Goal: Navigation & Orientation: Understand site structure

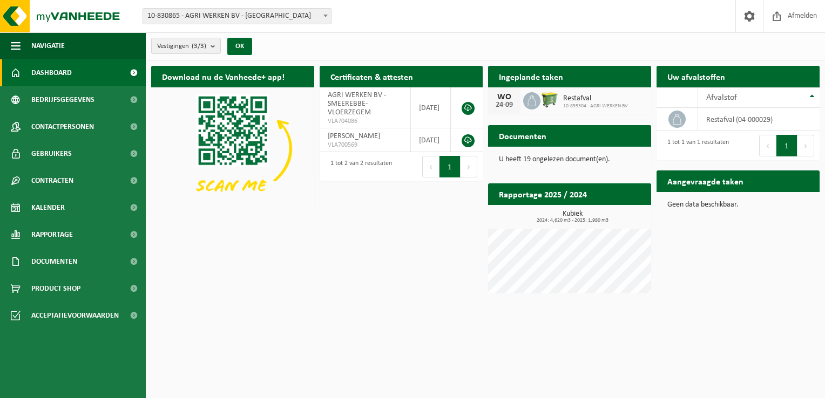
click at [522, 139] on h2 "Documenten" at bounding box center [522, 135] width 69 height 21
click at [526, 161] on p "U heeft 19 ongelezen document(en)." at bounding box center [569, 160] width 141 height 8
click at [361, 140] on span "[PERSON_NAME]" at bounding box center [354, 136] width 52 height 8
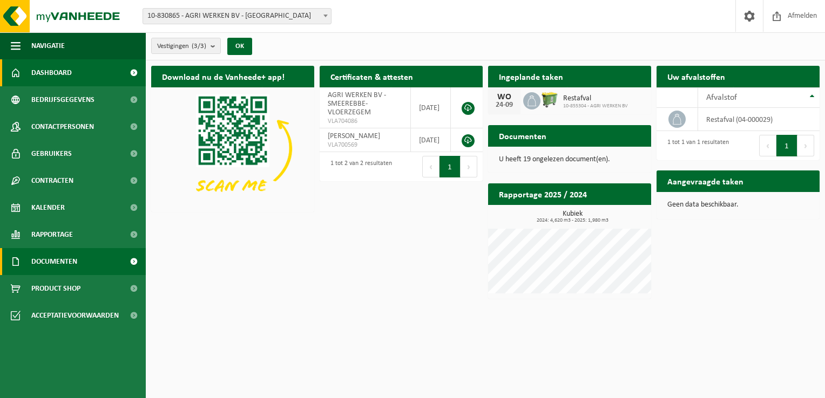
click at [60, 261] on span "Documenten" at bounding box center [54, 261] width 46 height 27
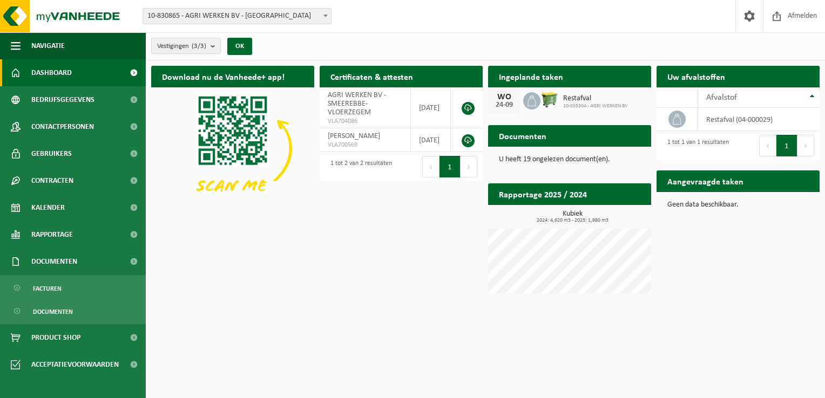
click at [527, 139] on h2 "Documenten" at bounding box center [522, 135] width 69 height 21
drag, startPoint x: 527, startPoint y: 139, endPoint x: 606, endPoint y: 138, distance: 79.4
click at [606, 138] on div "Documenten Bekijk uw documenten" at bounding box center [569, 136] width 163 height 22
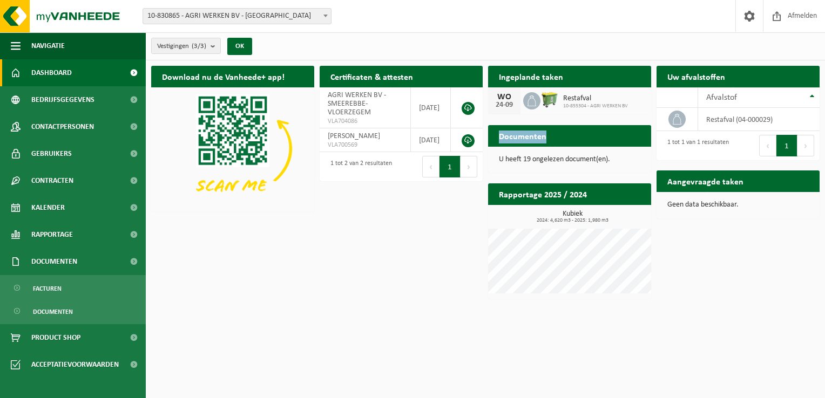
click at [552, 98] on img at bounding box center [549, 100] width 18 height 18
click at [529, 83] on h2 "Ingeplande taken" at bounding box center [531, 76] width 86 height 21
click at [680, 76] on h2 "Uw afvalstoffen" at bounding box center [696, 76] width 79 height 21
click at [290, 309] on html "Vestiging: 10-830865 - AGRI WERKEN BV - [GEOGRAPHIC_DATA] 10-855304 - AGRI WERK…" at bounding box center [412, 199] width 825 height 398
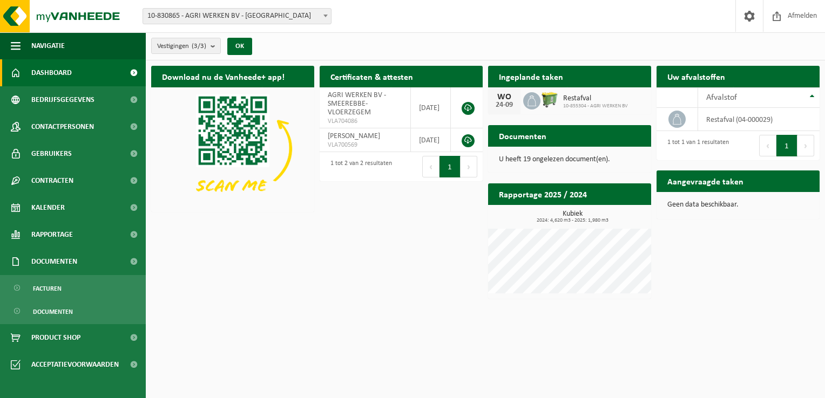
drag, startPoint x: 290, startPoint y: 309, endPoint x: 244, endPoint y: 319, distance: 47.4
click at [244, 319] on html "Vestiging: 10-830865 - AGRI WERKEN BV - [GEOGRAPHIC_DATA] 10-855304 - AGRI WERK…" at bounding box center [412, 199] width 825 height 398
click at [52, 338] on span "Product Shop" at bounding box center [55, 337] width 49 height 27
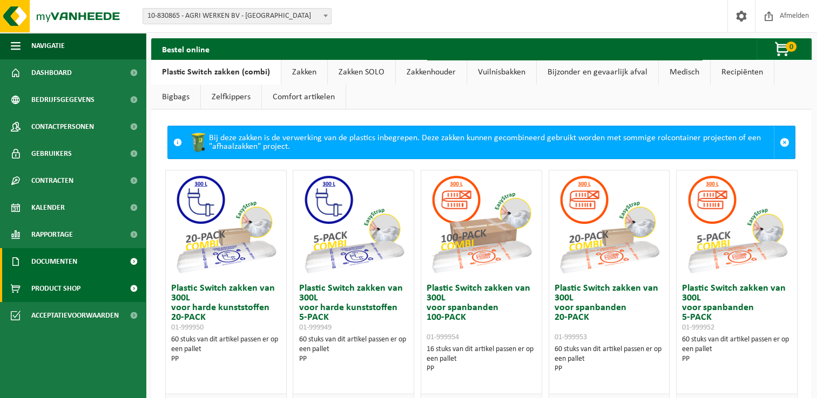
click at [53, 259] on span "Documenten" at bounding box center [54, 261] width 46 height 27
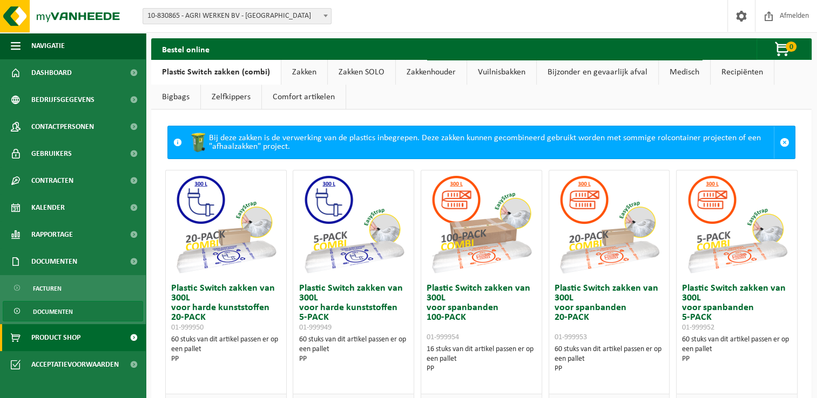
click at [42, 309] on span "Documenten" at bounding box center [53, 312] width 40 height 21
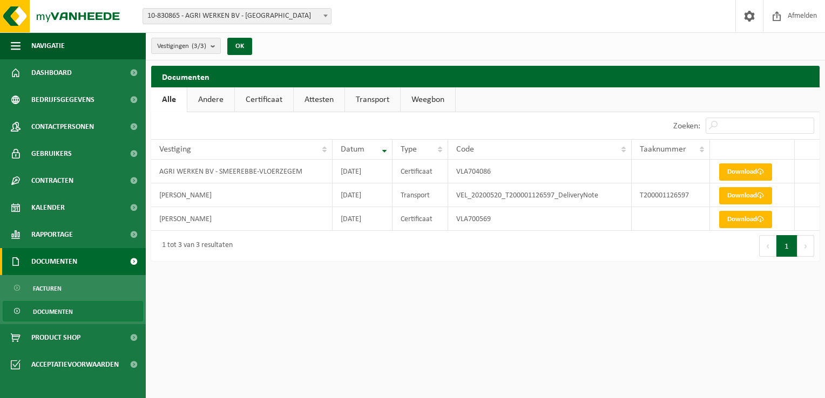
click at [51, 261] on span "Documenten" at bounding box center [54, 261] width 46 height 27
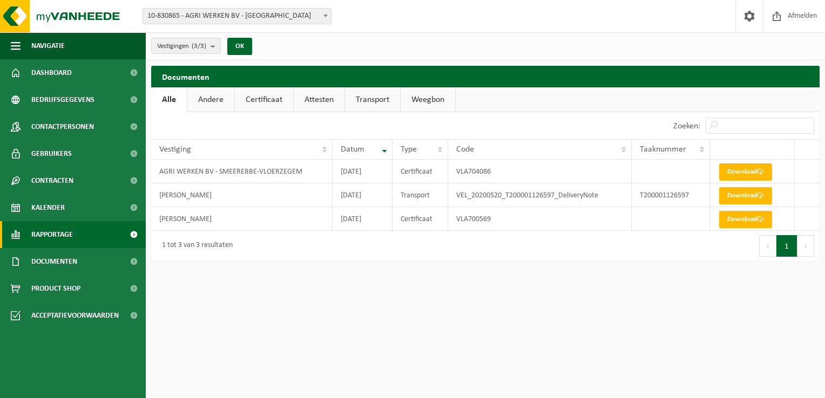
click at [48, 236] on span "Rapportage" at bounding box center [52, 234] width 42 height 27
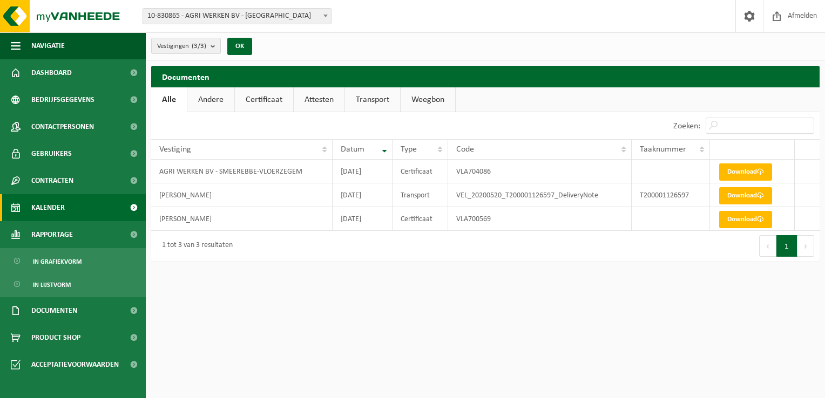
click at [48, 212] on span "Kalender" at bounding box center [47, 207] width 33 height 27
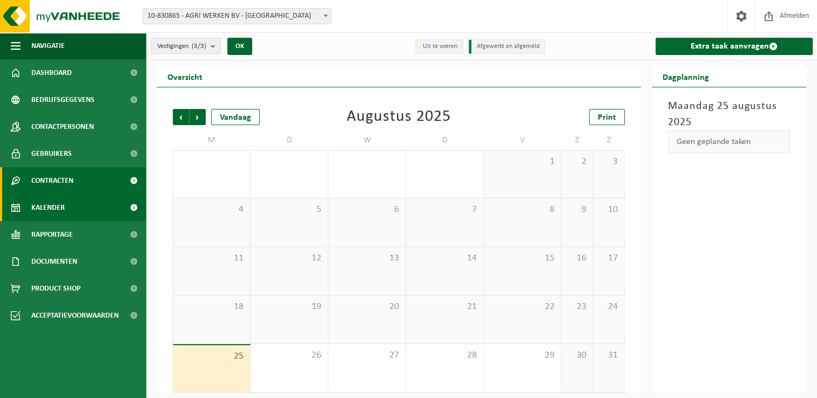
click at [53, 182] on span "Contracten" at bounding box center [52, 180] width 42 height 27
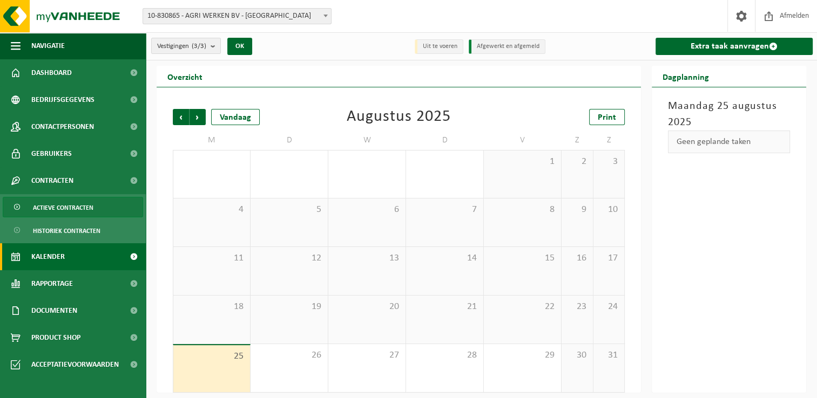
click at [63, 203] on span "Actieve contracten" at bounding box center [63, 208] width 60 height 21
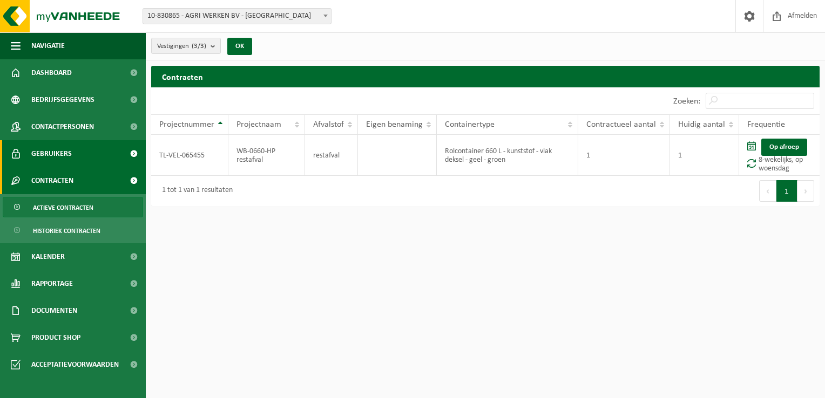
click at [58, 157] on span "Gebruikers" at bounding box center [51, 153] width 40 height 27
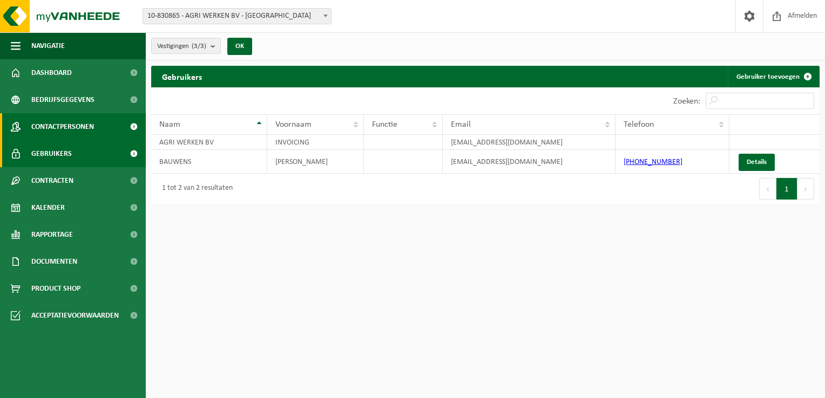
click at [65, 128] on span "Contactpersonen" at bounding box center [62, 126] width 63 height 27
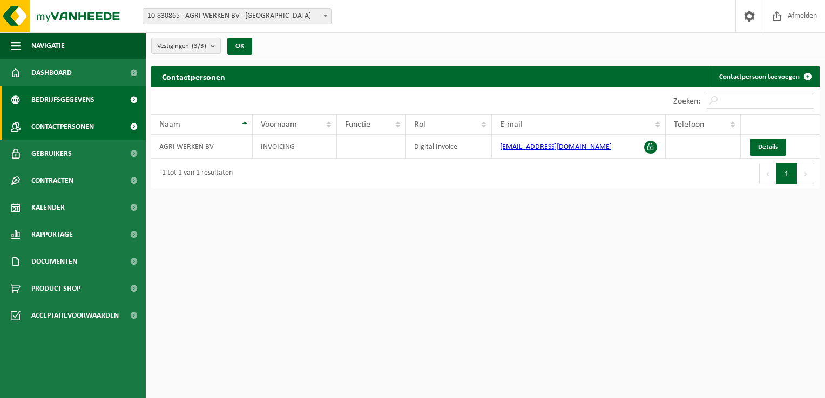
click at [67, 103] on span "Bedrijfsgegevens" at bounding box center [62, 99] width 63 height 27
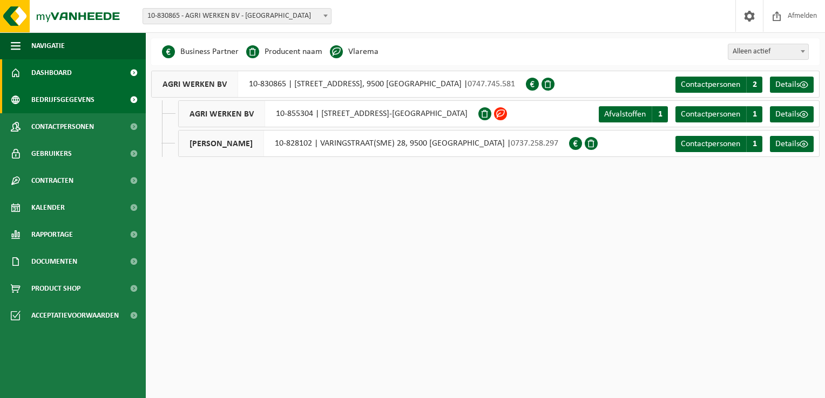
click at [71, 69] on span "Dashboard" at bounding box center [51, 72] width 40 height 27
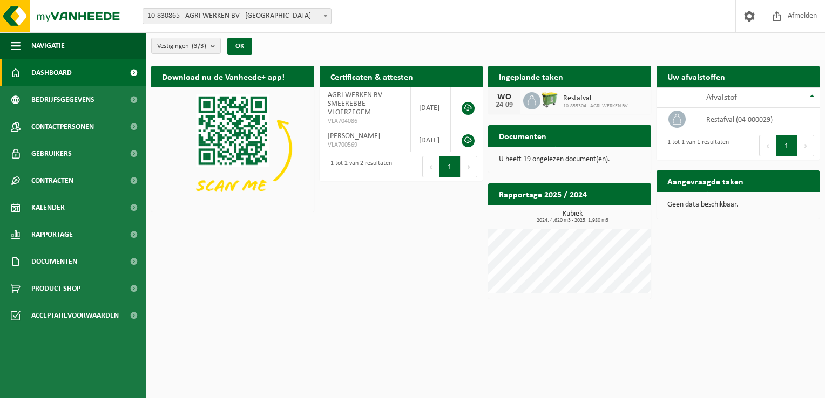
drag, startPoint x: 525, startPoint y: 154, endPoint x: 347, endPoint y: 306, distance: 233.2
click at [347, 306] on html "Vestiging: 10-830865 - AGRI WERKEN BV - [GEOGRAPHIC_DATA] 10-855304 - AGRI WERK…" at bounding box center [412, 199] width 825 height 398
click at [428, 263] on div "Download nu de Vanheede+ app! Verberg Certificaten & attesten Bekijk uw certifi…" at bounding box center [485, 182] width 674 height 244
click at [664, 349] on html "Vestiging: 10-830865 - AGRI WERKEN BV - [GEOGRAPHIC_DATA] 10-855304 - AGRI WERK…" at bounding box center [412, 199] width 825 height 398
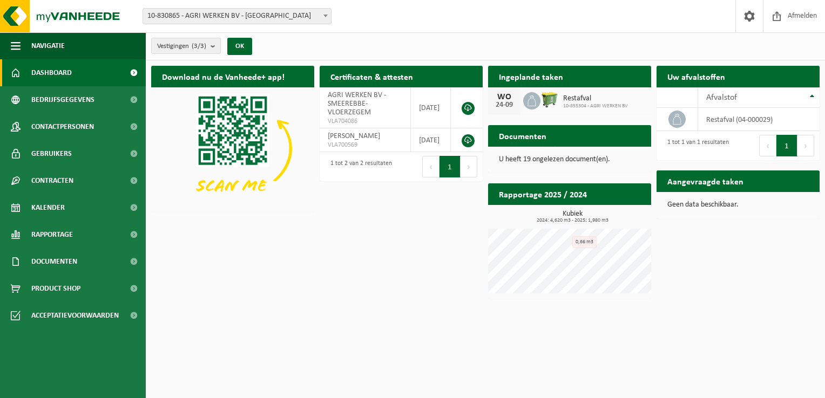
click at [561, 133] on div "Documenten Bekijk uw documenten" at bounding box center [569, 136] width 163 height 22
click at [542, 139] on h2 "Documenten" at bounding box center [522, 135] width 69 height 21
click at [469, 174] on button "Volgende" at bounding box center [469, 167] width 17 height 22
click at [529, 78] on h2 "Ingeplande taken" at bounding box center [531, 76] width 86 height 21
click at [243, 45] on button "OK" at bounding box center [239, 46] width 25 height 17
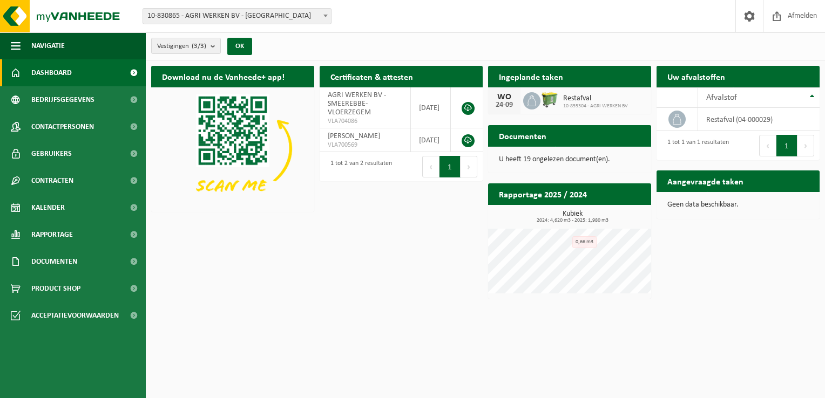
click at [527, 134] on h2 "Documenten" at bounding box center [522, 135] width 69 height 21
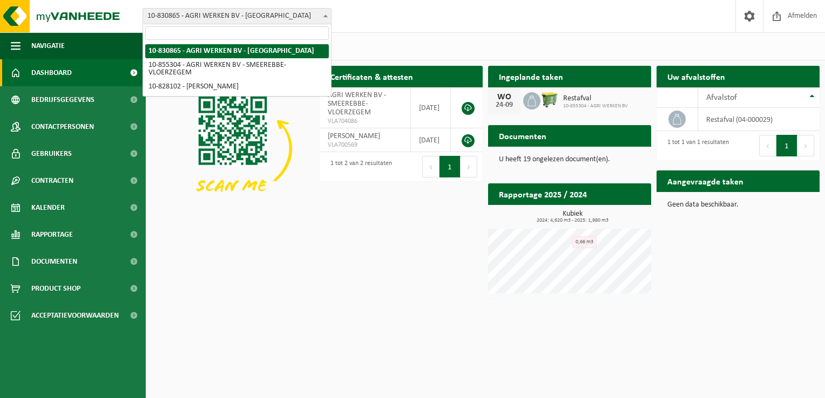
click at [326, 16] on b at bounding box center [325, 16] width 4 height 3
click at [373, 279] on div "Download nu de Vanheede+ app! Verberg Certificaten & attesten Bekijk uw certifi…" at bounding box center [485, 182] width 674 height 244
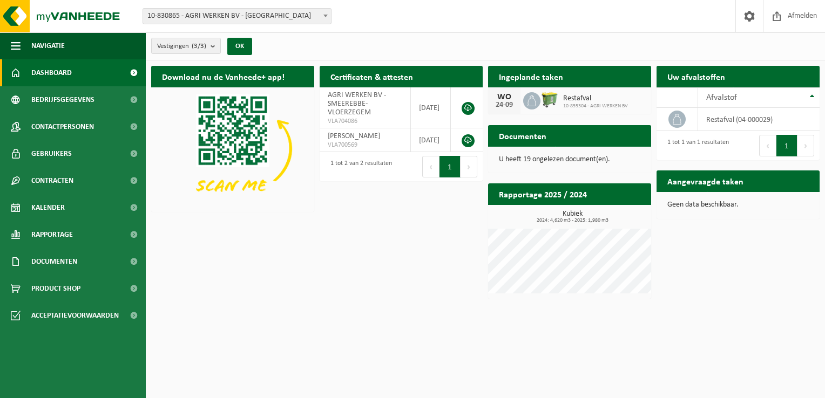
click at [693, 22] on div "Vestiging: 10-830865 - AGRI WERKEN BV - [GEOGRAPHIC_DATA] 10-855304 - AGRI WERK…" at bounding box center [412, 16] width 825 height 33
click at [807, 15] on span "Afmelden" at bounding box center [802, 16] width 35 height 32
